Goal: Check status: Check status

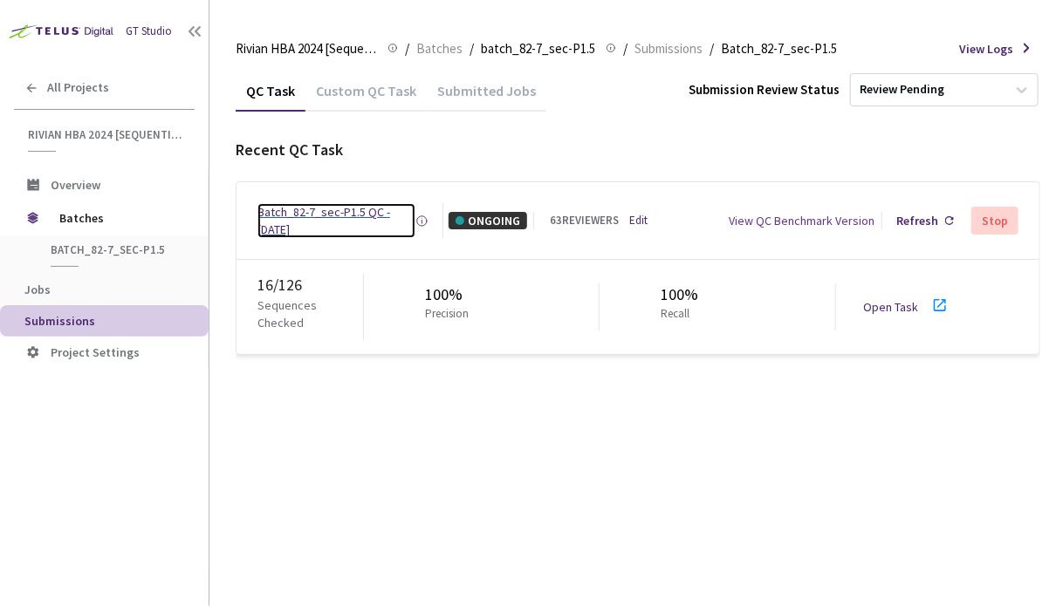
click at [380, 214] on div "Batch_82-7_sec-P1.5 QC - [DATE]" at bounding box center [336, 220] width 158 height 35
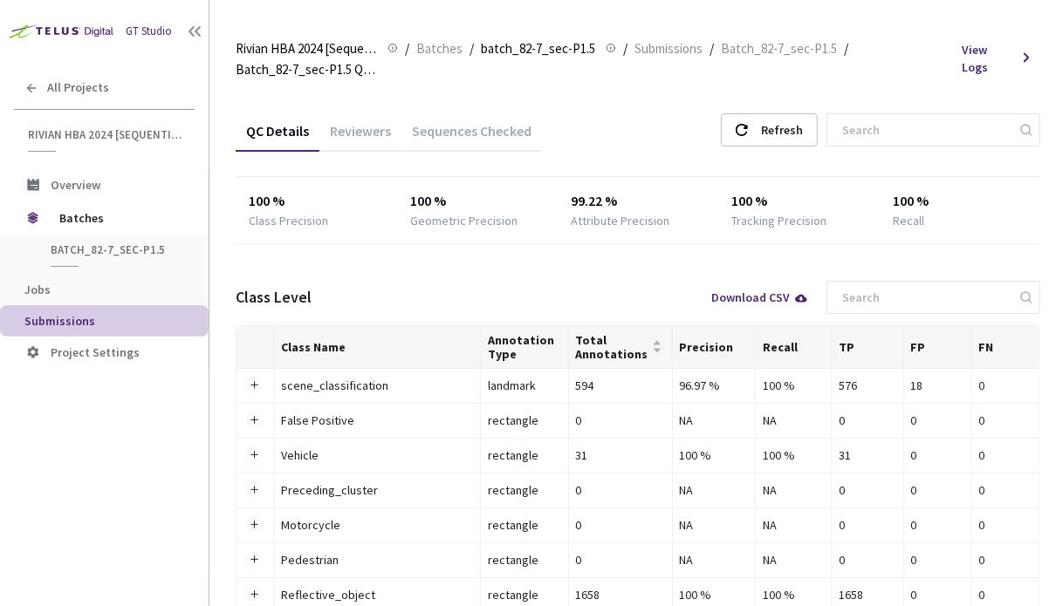
click at [362, 132] on div "Reviewers" at bounding box center [360, 137] width 82 height 30
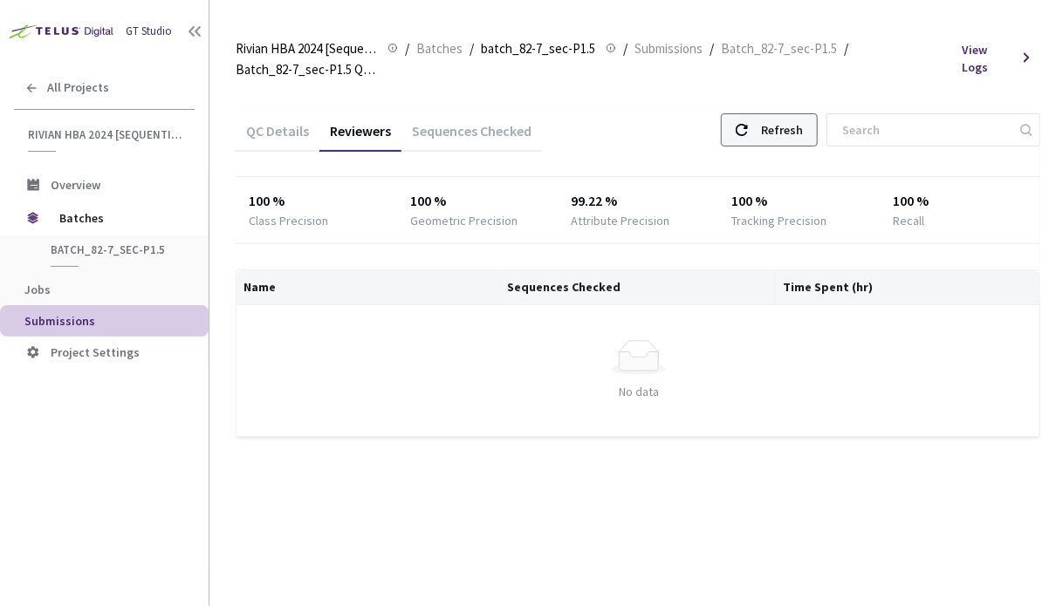
click at [782, 132] on div "Refresh" at bounding box center [769, 129] width 97 height 33
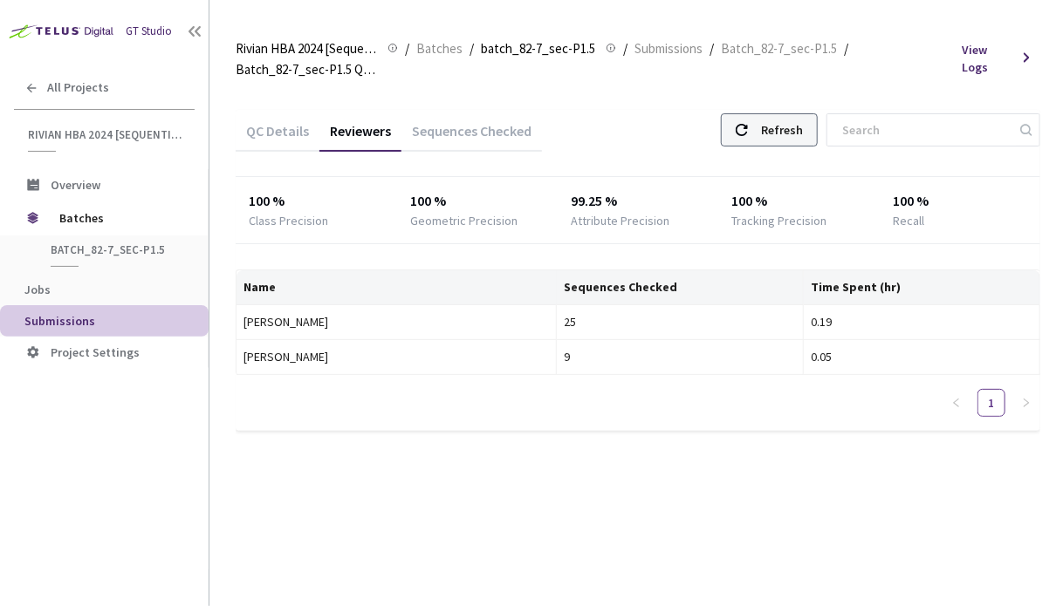
click at [782, 132] on div "Refresh" at bounding box center [769, 129] width 97 height 33
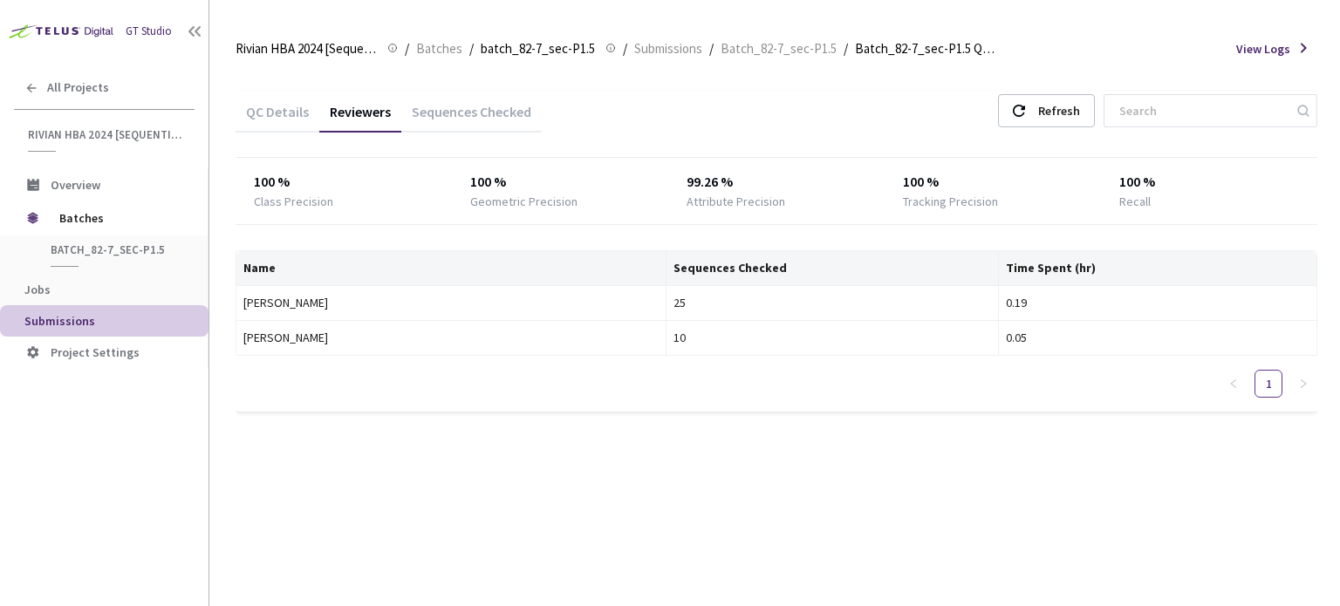
click at [819, 402] on div "Name Sequences Checked Time Spent (hr) [PERSON_NAME] 25 0.19 [PERSON_NAME] 10 0…" at bounding box center [777, 330] width 1082 height 161
click at [1062, 114] on div "Refresh" at bounding box center [1059, 110] width 42 height 31
click at [1061, 120] on div "Refresh" at bounding box center [1059, 110] width 42 height 31
click at [1062, 113] on div "Refresh" at bounding box center [1059, 110] width 42 height 31
click at [1062, 111] on div "Refresh" at bounding box center [1059, 110] width 42 height 31
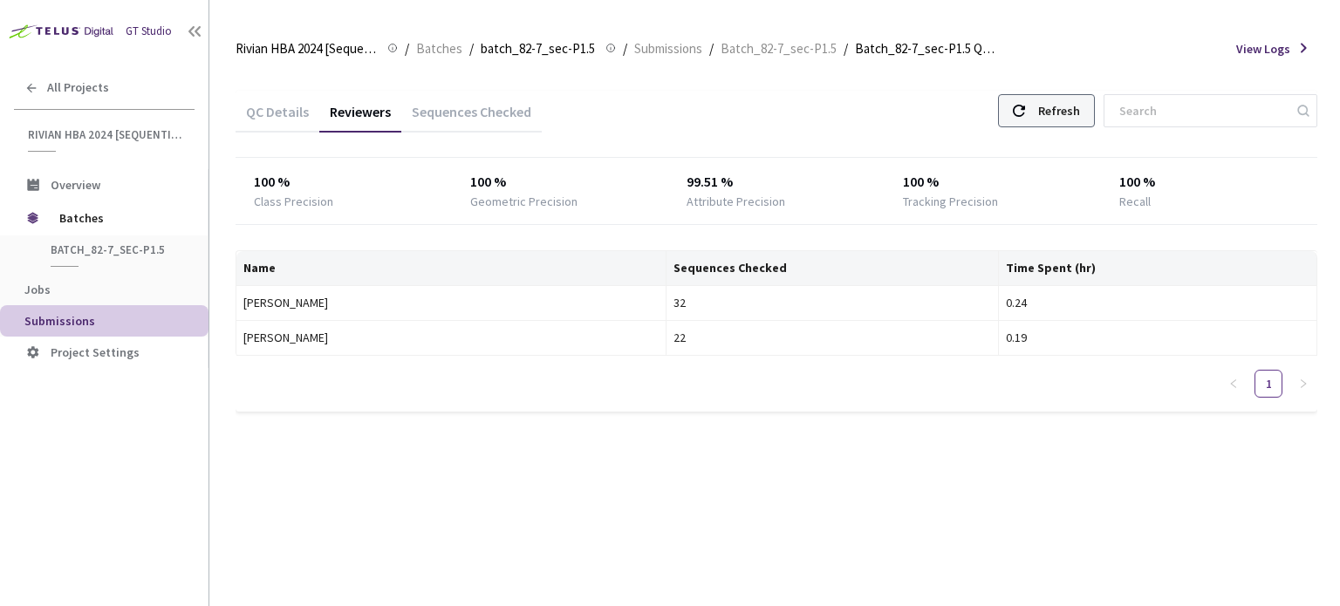
click at [1062, 113] on div "Refresh" at bounding box center [1059, 110] width 42 height 31
